Goal: Task Accomplishment & Management: Use online tool/utility

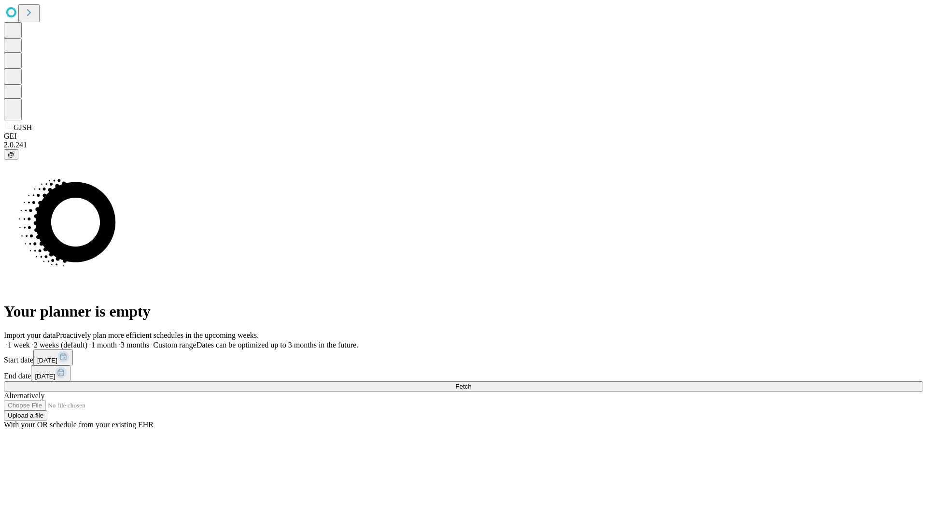
click at [471, 383] on span "Fetch" at bounding box center [464, 386] width 16 height 7
